Goal: Check status: Check status

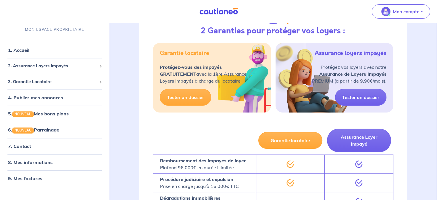
scroll to position [111, 0]
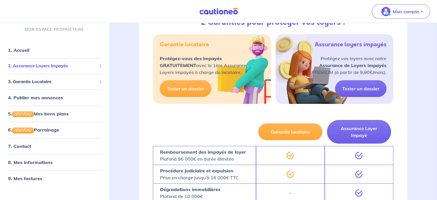
click at [59, 65] on span "2. Assurance Loyers Impayés" at bounding box center [52, 66] width 89 height 7
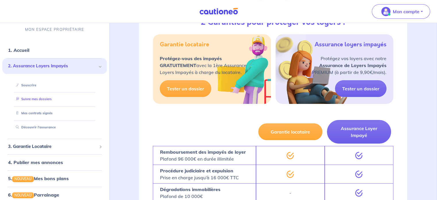
click at [51, 98] on link "Suivre mes dossiers" at bounding box center [32, 99] width 38 height 4
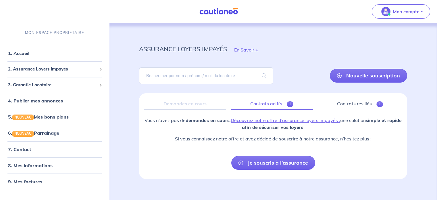
click at [261, 98] on link "Contrats actifs 1" at bounding box center [272, 104] width 82 height 12
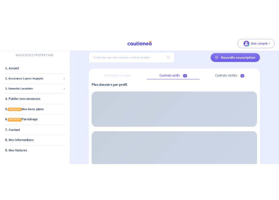
scroll to position [43, 0]
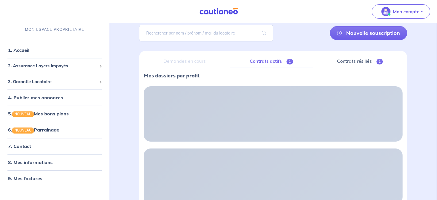
click at [420, 136] on div "assurance loyers impayés En Savoir + Nouvelle souscription Fermer Valider un lo…" at bounding box center [272, 195] width 295 height 402
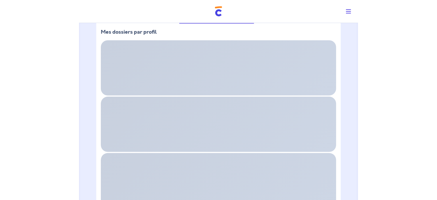
scroll to position [92, 0]
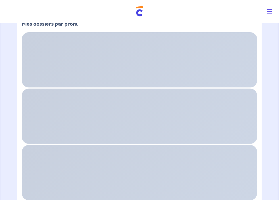
click at [273, 101] on div "assurance loyers impayés En Savoir + Nouvelle souscription Fermer Valider un lo…" at bounding box center [139, 138] width 274 height 418
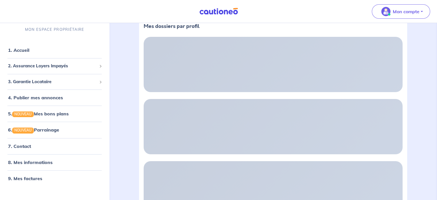
click at [423, 90] on div "assurance loyers impayés En Savoir + Nouvelle souscription Fermer Valider un lo…" at bounding box center [272, 152] width 323 height 443
